Goal: Browse casually: Explore the website without a specific task or goal

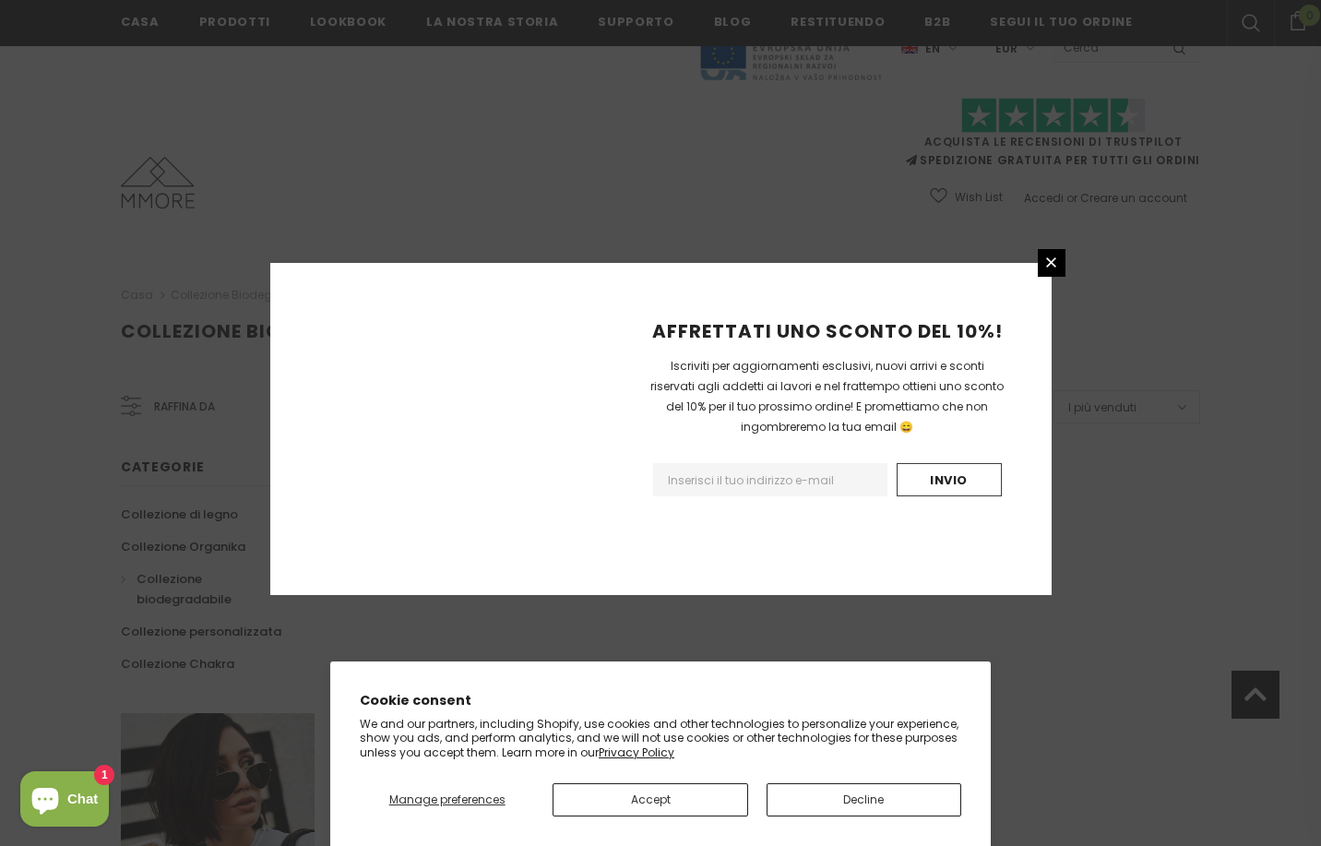
scroll to position [1045, 0]
